Goal: Transaction & Acquisition: Purchase product/service

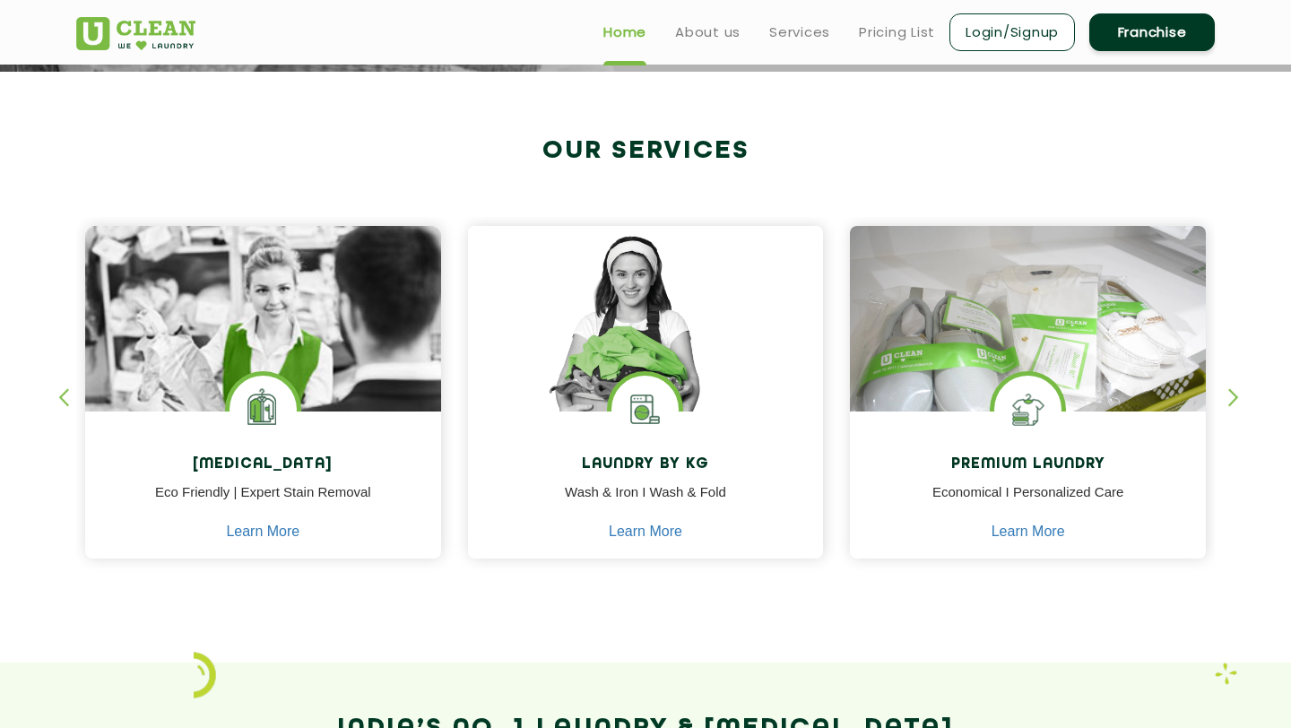
scroll to position [552, 0]
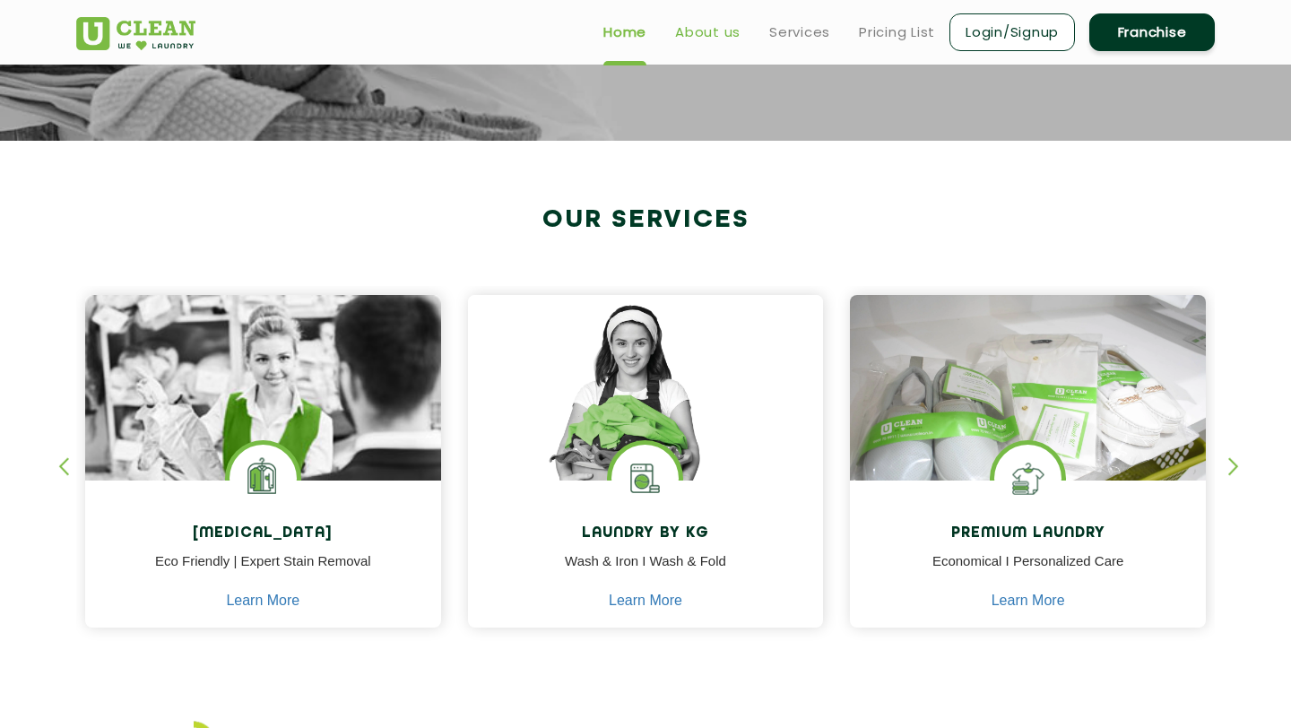
click at [709, 38] on link "About us" at bounding box center [707, 33] width 65 height 22
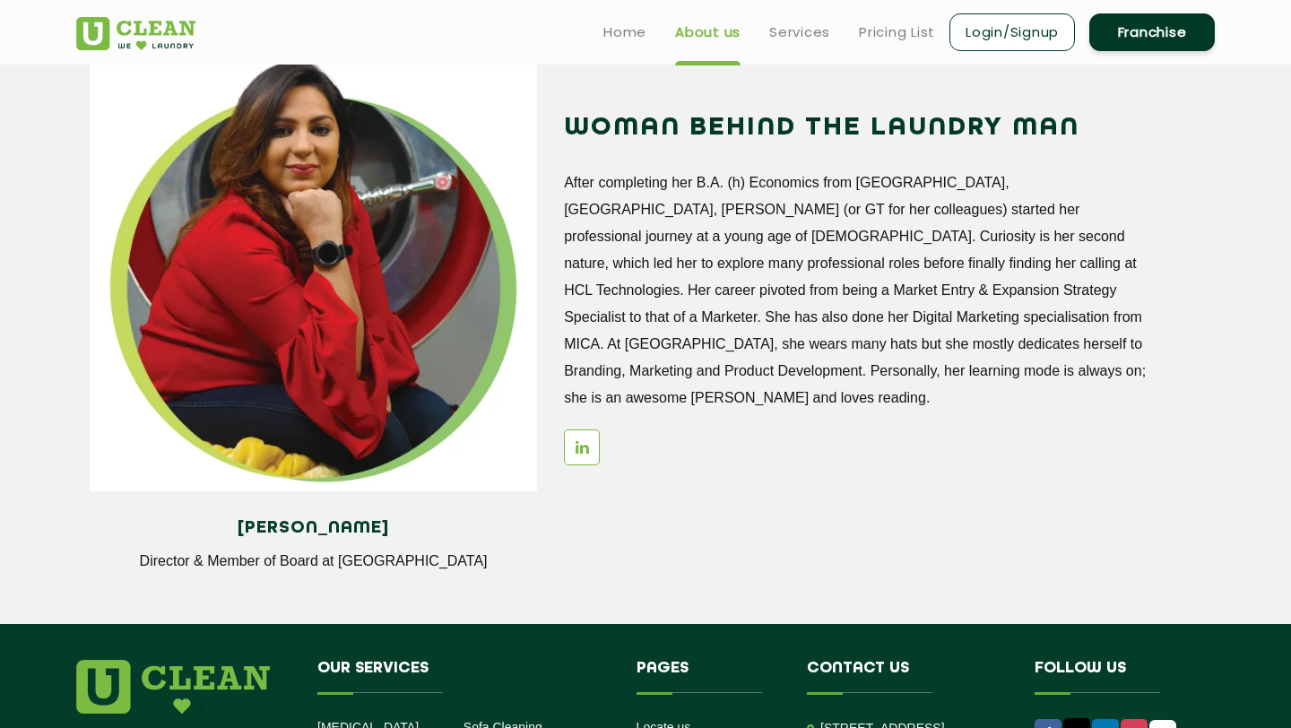
scroll to position [2108, 0]
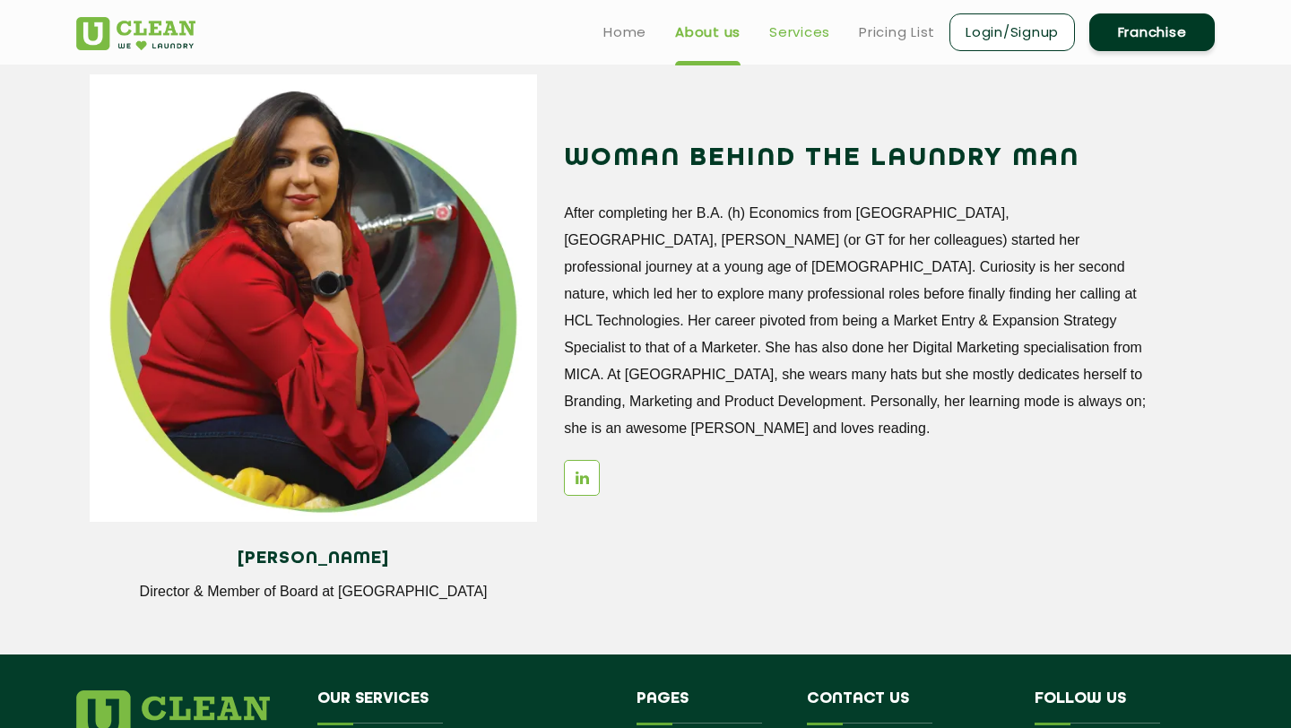
click at [809, 30] on link "Services" at bounding box center [799, 33] width 61 height 22
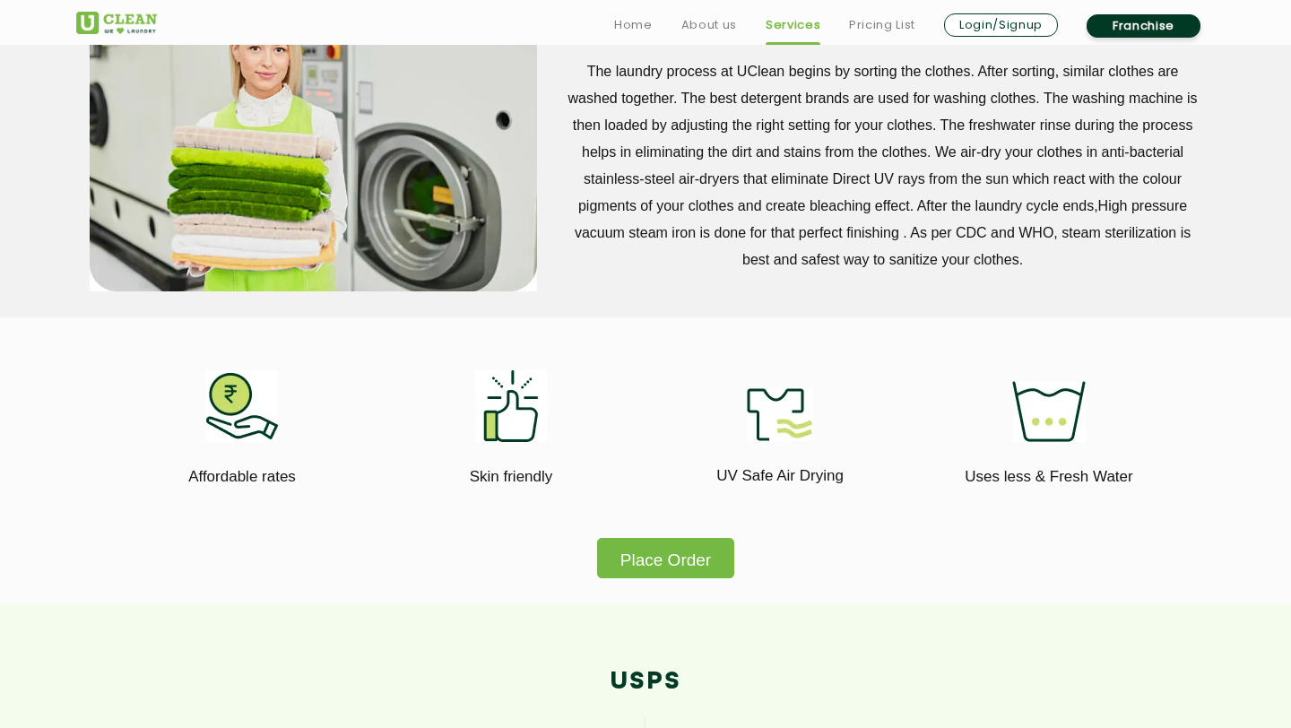
scroll to position [1235, 0]
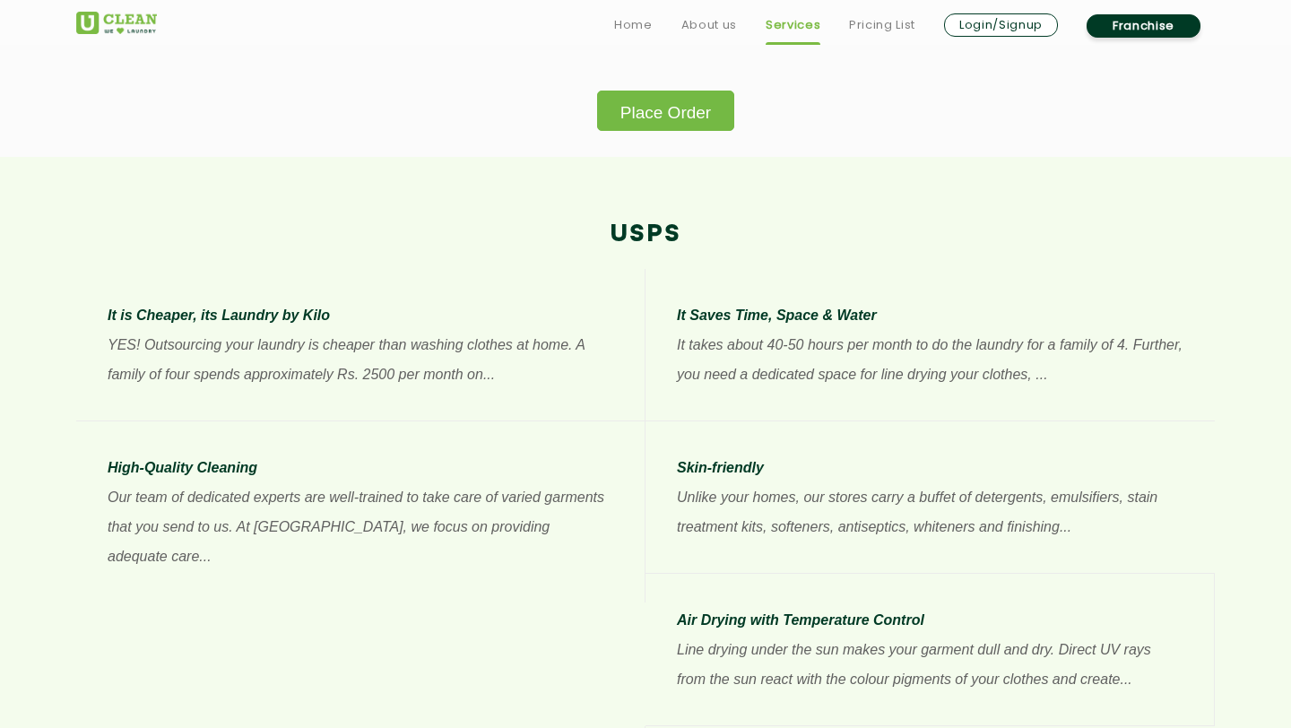
click at [639, 118] on button "Place Order" at bounding box center [665, 111] width 137 height 40
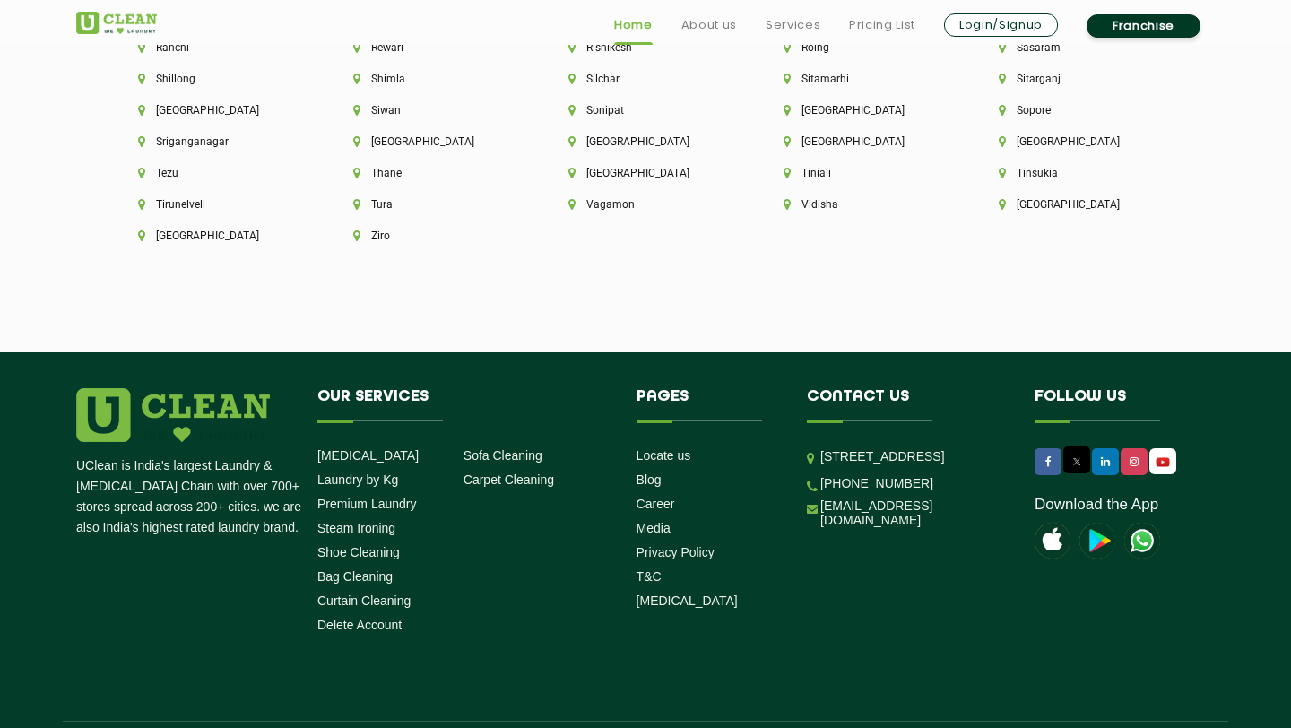
scroll to position [4981, 0]
